Goal: Transaction & Acquisition: Purchase product/service

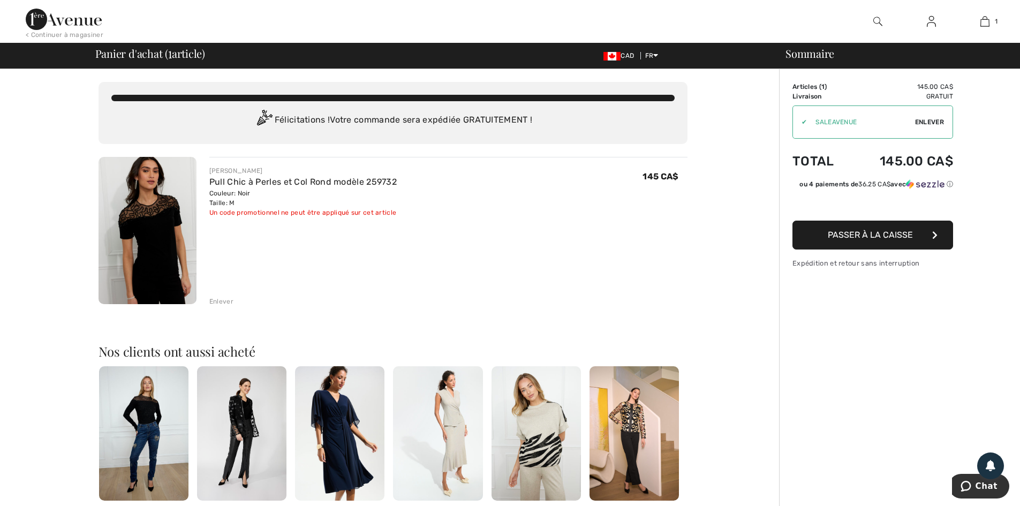
click at [898, 240] on button "Passer à la caisse" at bounding box center [872, 235] width 161 height 29
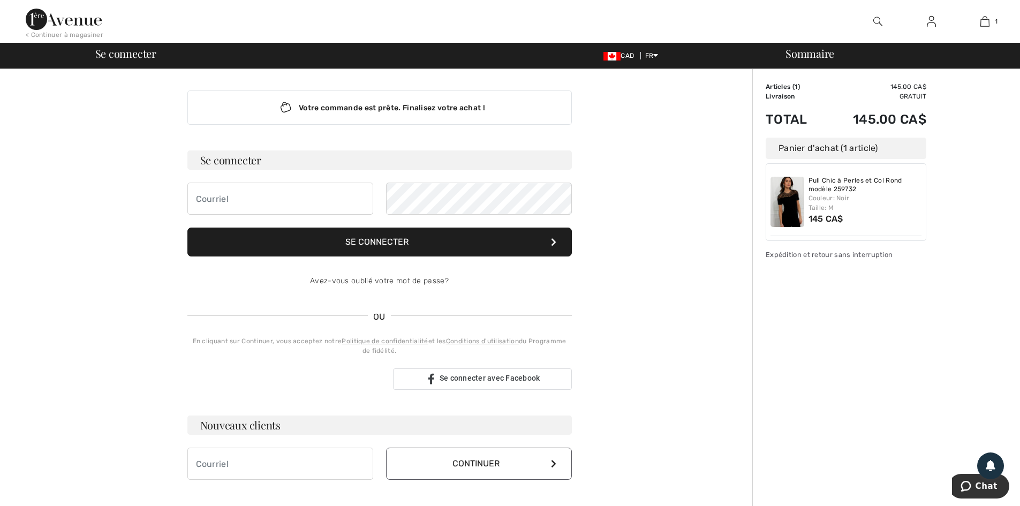
type input "sylviejfgosselin@sympatico.ca"
click at [364, 242] on button "Se connecter" at bounding box center [379, 242] width 384 height 29
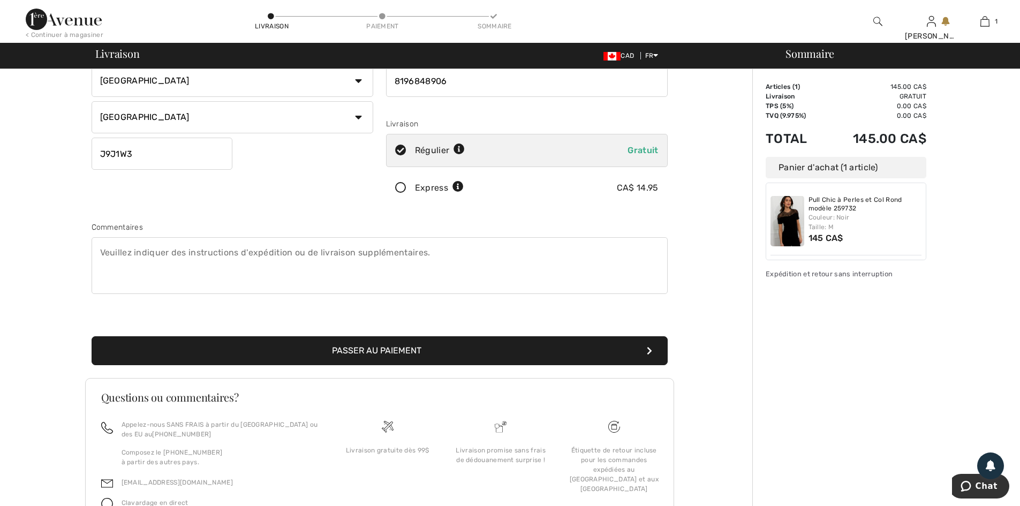
scroll to position [161, 0]
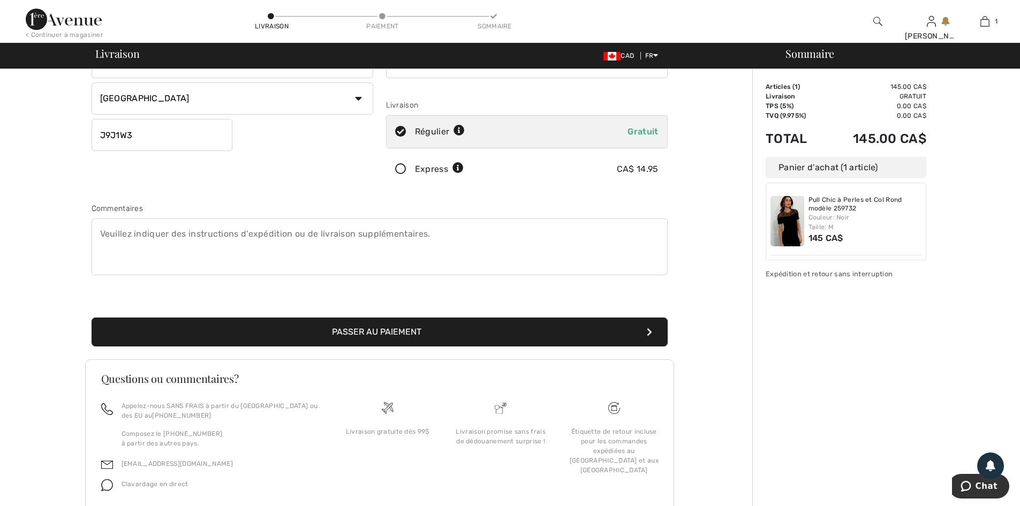
click at [388, 333] on button "Passer au paiement" at bounding box center [380, 331] width 576 height 29
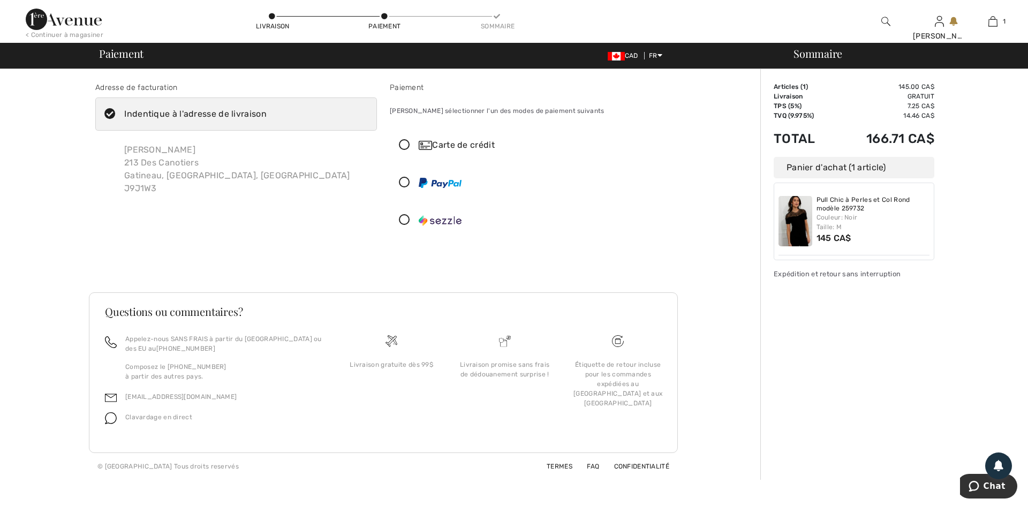
click at [404, 147] on icon at bounding box center [404, 145] width 28 height 11
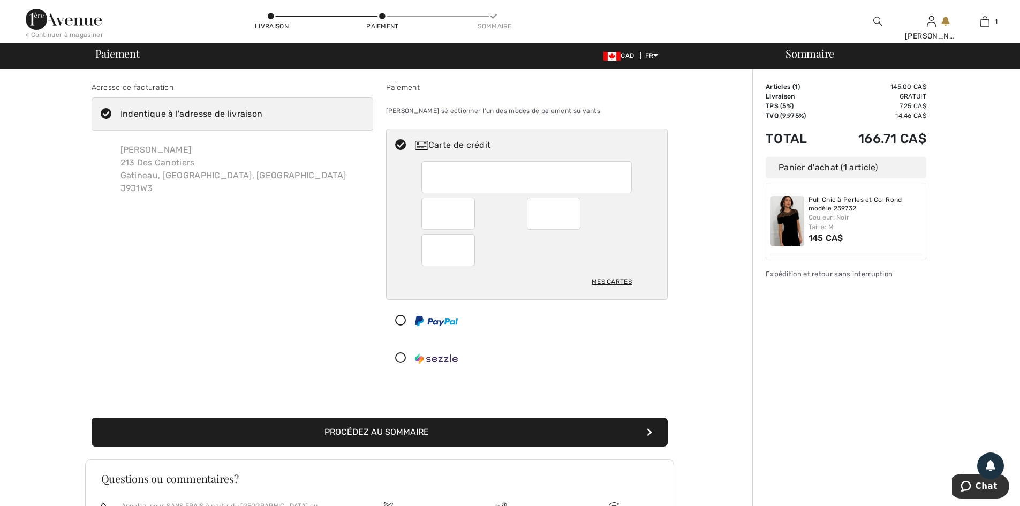
click at [503, 316] on div at bounding box center [522, 321] width 272 height 32
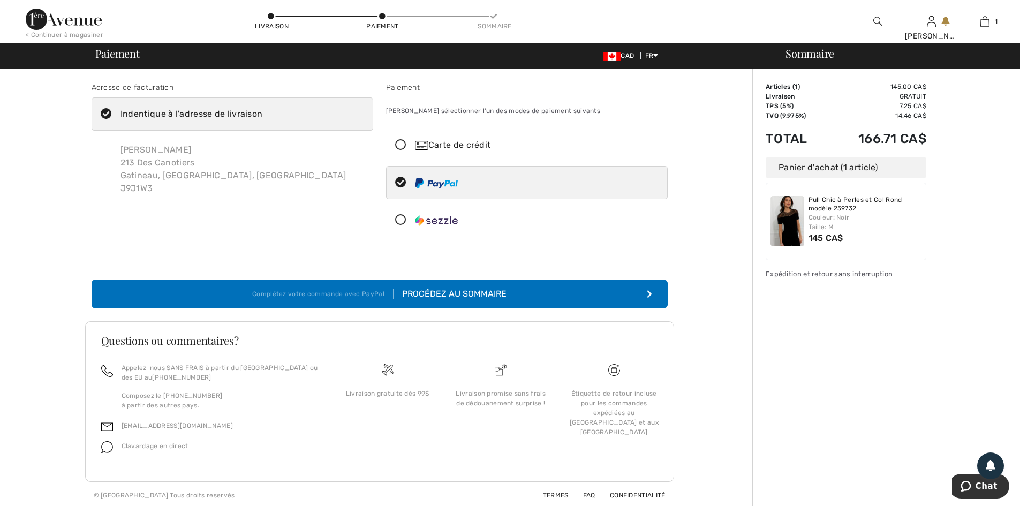
click at [405, 142] on icon at bounding box center [400, 145] width 28 height 11
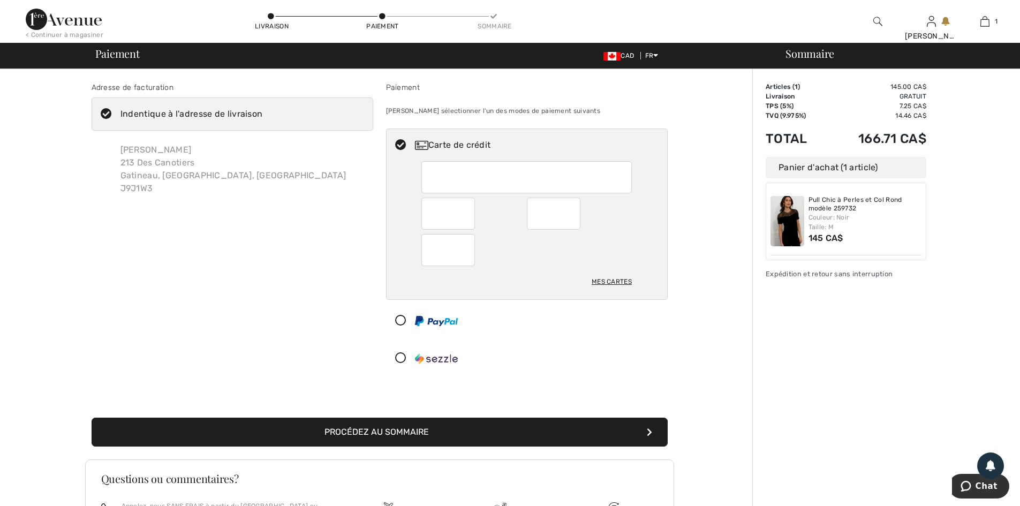
click at [622, 279] on div "Mes cartes" at bounding box center [612, 281] width 40 height 18
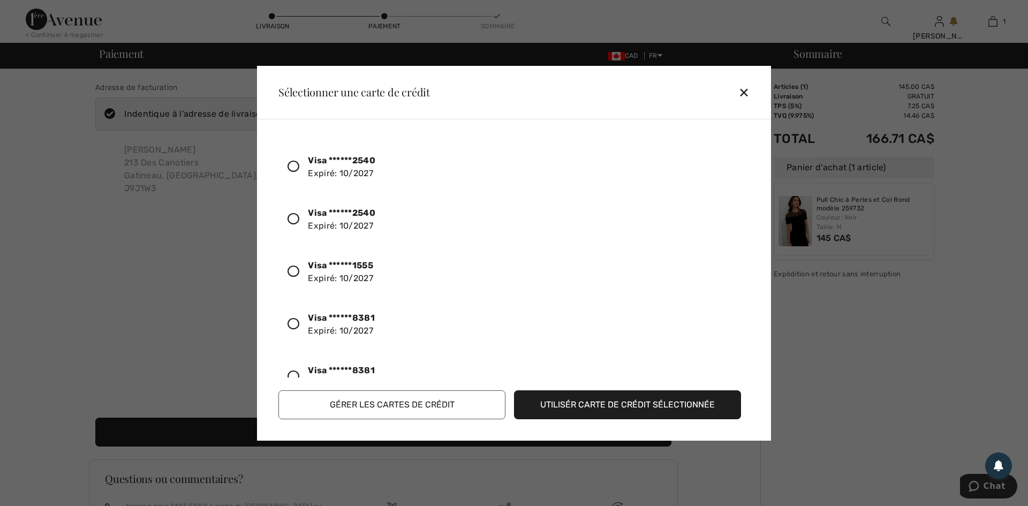
click at [293, 373] on icon at bounding box center [293, 376] width 12 height 12
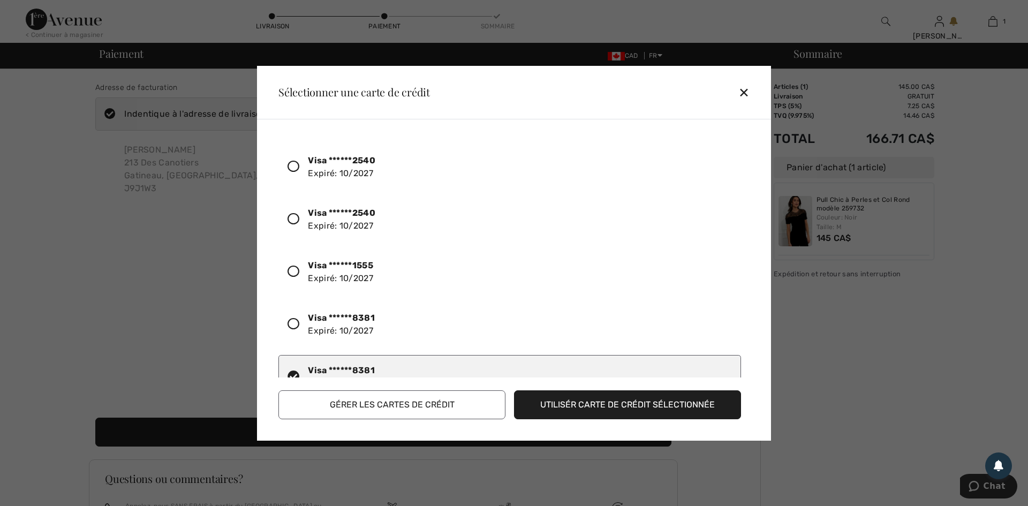
click at [622, 406] on button "Utilisér carte de crédit sélectionnée" at bounding box center [627, 404] width 227 height 29
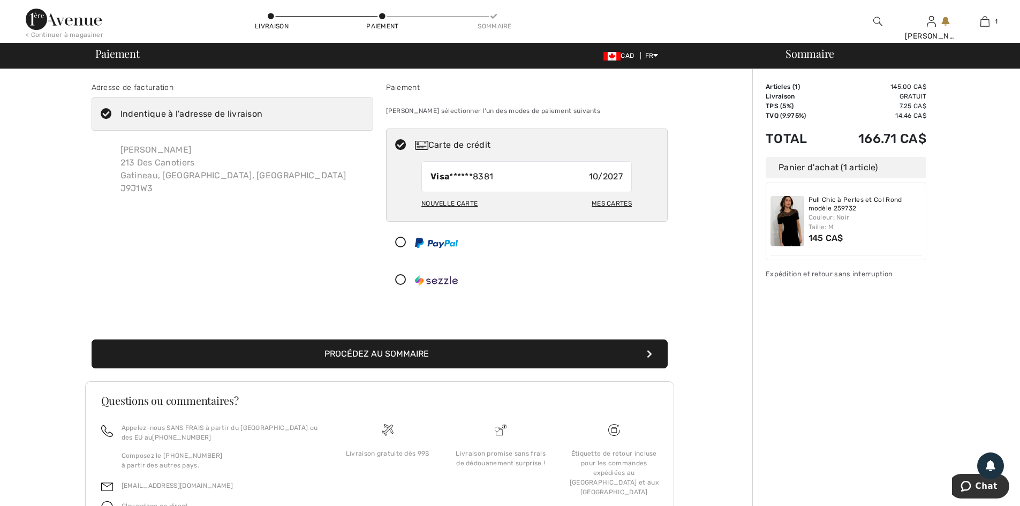
click at [401, 350] on button "Procédez au sommaire" at bounding box center [380, 353] width 576 height 29
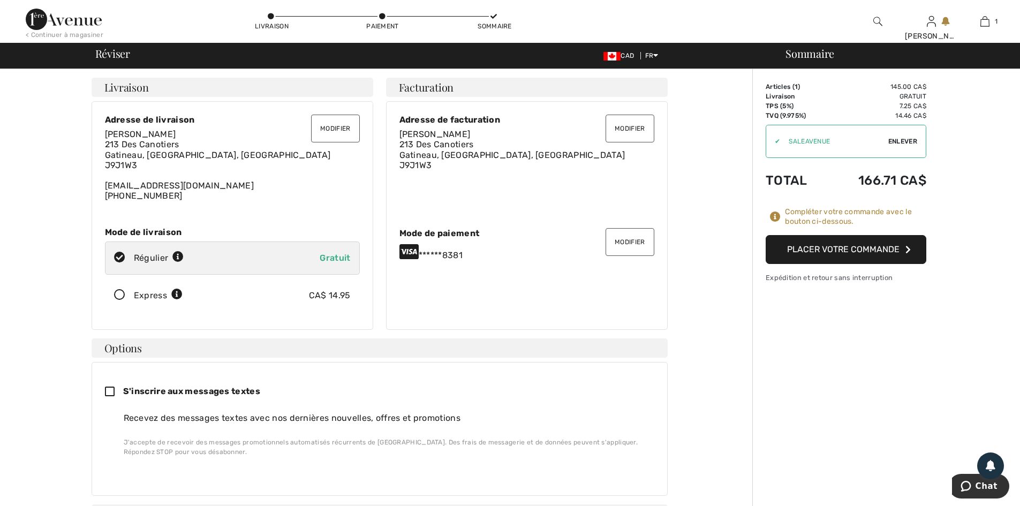
click at [833, 248] on button "Placer votre commande" at bounding box center [845, 249] width 161 height 29
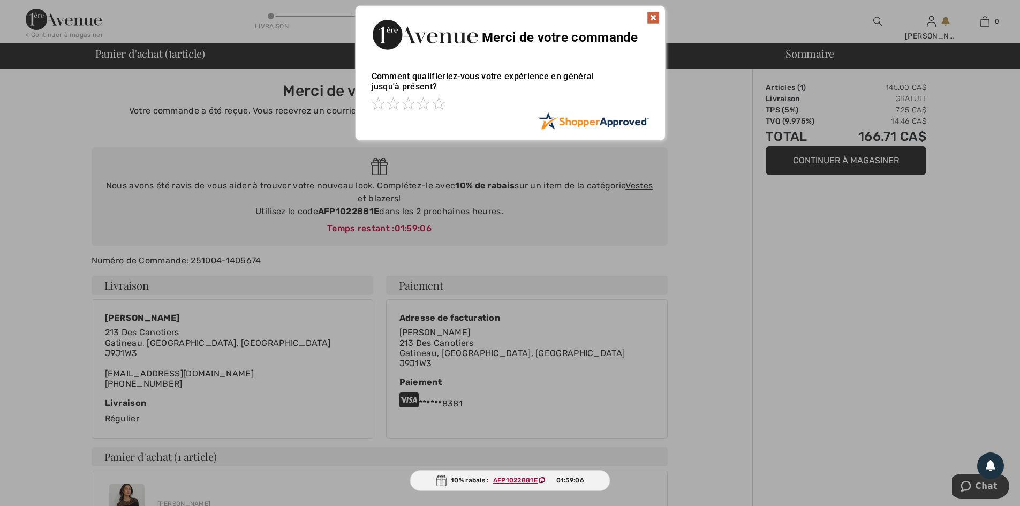
click at [652, 17] on img at bounding box center [653, 17] width 13 height 13
